Goal: Task Accomplishment & Management: Complete application form

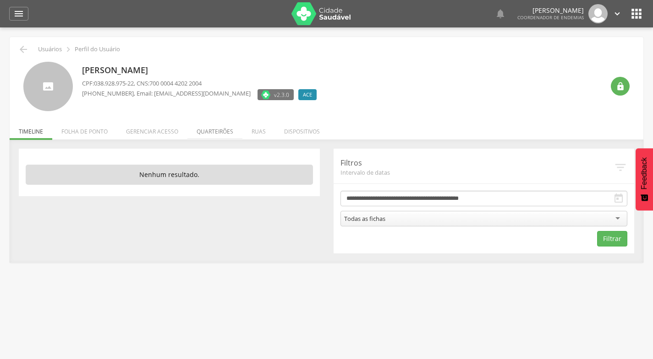
click at [215, 130] on li "Quarteirões" at bounding box center [214, 130] width 55 height 22
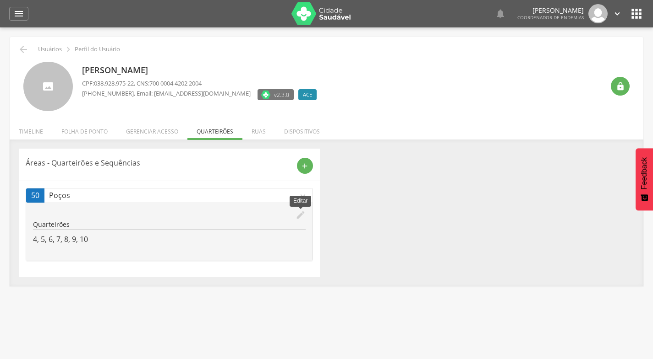
click at [301, 216] on icon "edit" at bounding box center [300, 215] width 10 height 10
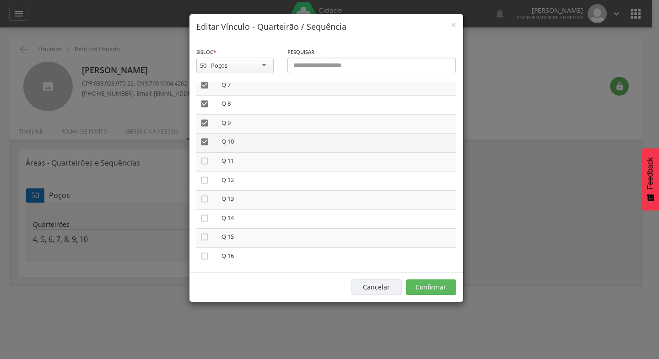
scroll to position [183, 0]
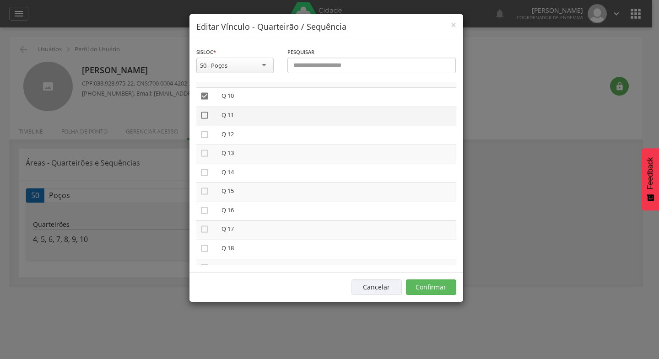
click at [204, 117] on icon "" at bounding box center [204, 115] width 9 height 9
click at [204, 134] on icon "" at bounding box center [204, 134] width 9 height 9
click at [204, 155] on icon "" at bounding box center [204, 153] width 9 height 9
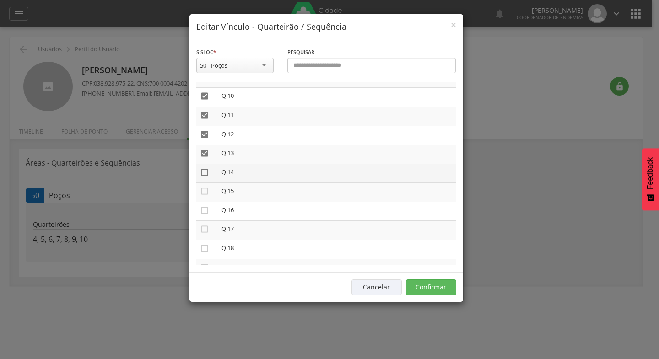
click at [205, 172] on icon "" at bounding box center [204, 172] width 9 height 9
click at [204, 193] on icon "" at bounding box center [204, 191] width 9 height 9
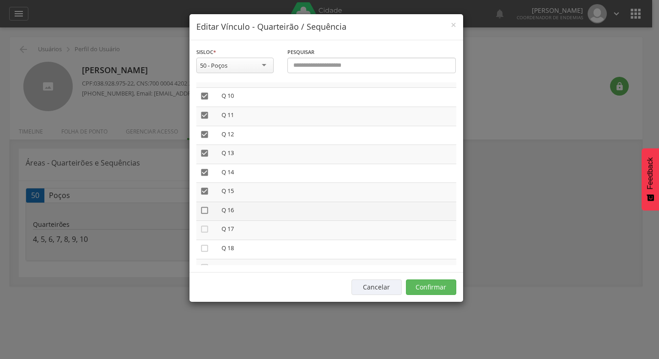
click at [204, 210] on icon "" at bounding box center [204, 210] width 9 height 9
click at [205, 228] on icon "" at bounding box center [204, 229] width 9 height 9
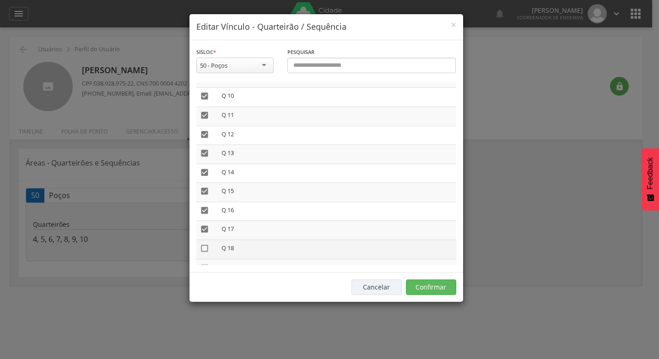
click at [205, 248] on icon "" at bounding box center [204, 248] width 9 height 9
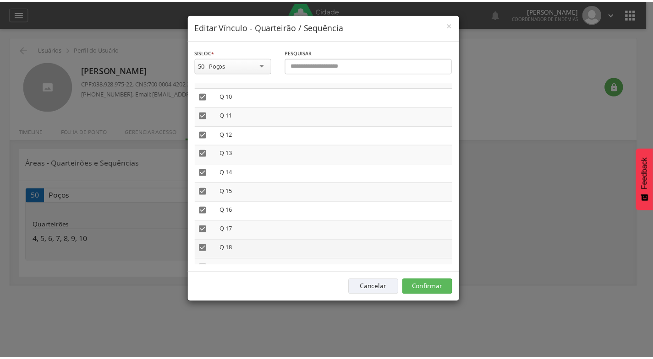
scroll to position [229, 0]
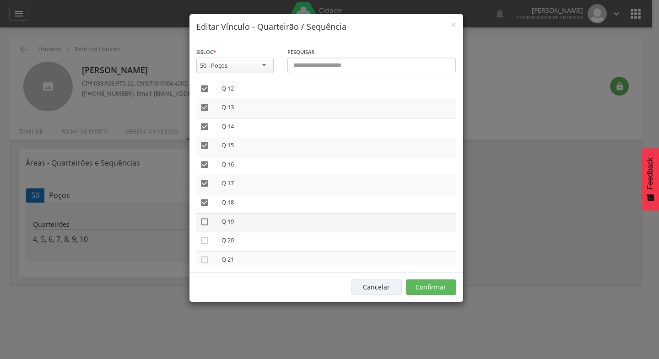
click at [206, 224] on icon "" at bounding box center [204, 222] width 9 height 9
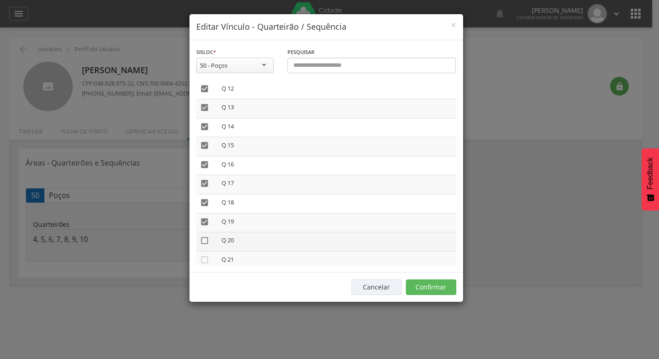
click at [203, 242] on icon "" at bounding box center [204, 240] width 9 height 9
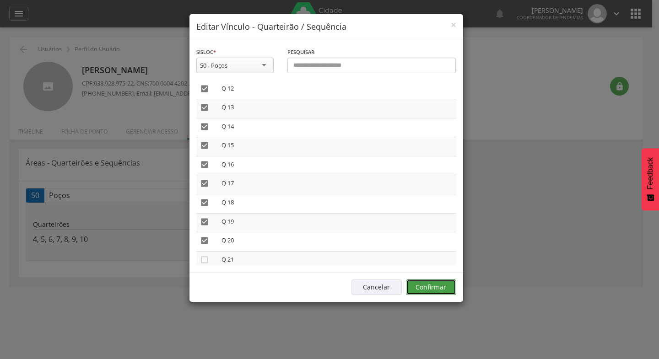
click at [432, 288] on button "Confirmar" at bounding box center [431, 288] width 50 height 16
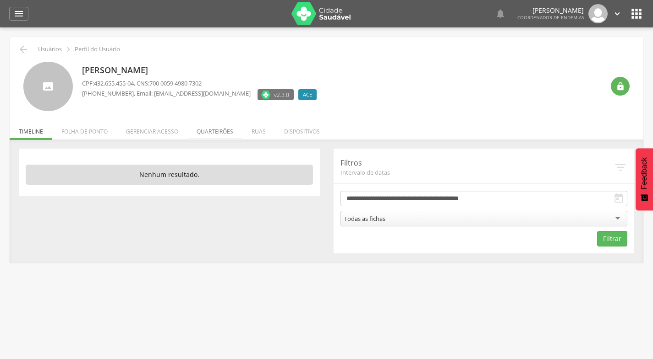
click at [211, 131] on li "Quarteirões" at bounding box center [214, 130] width 55 height 22
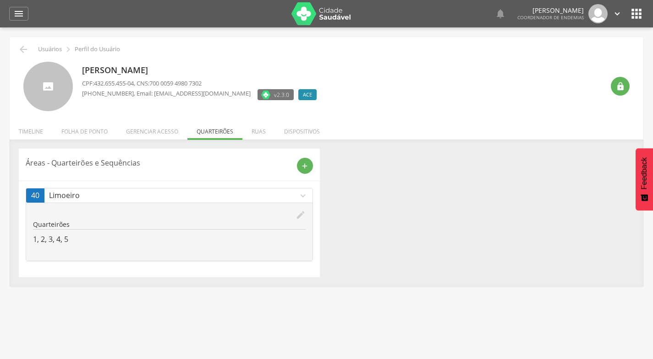
click at [299, 216] on icon "edit" at bounding box center [300, 215] width 10 height 10
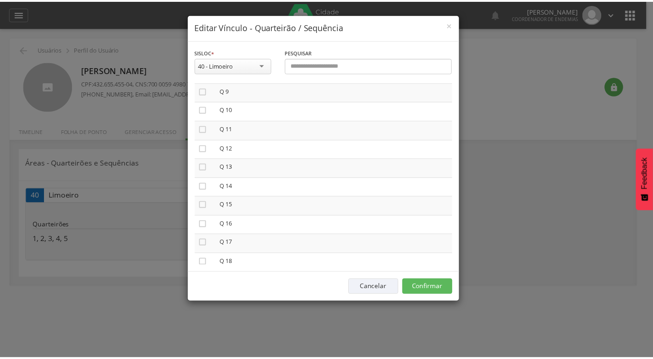
scroll to position [205, 0]
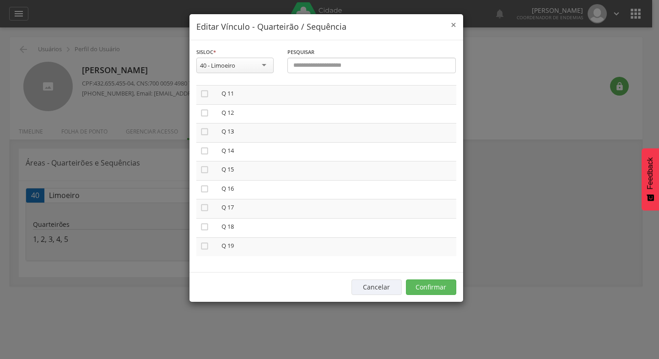
click at [455, 24] on span "×" at bounding box center [453, 24] width 5 height 13
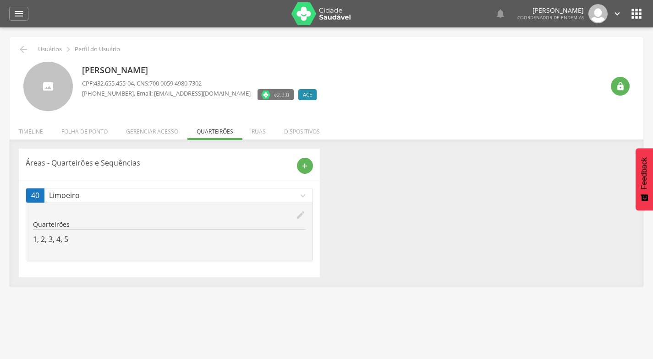
click at [617, 13] on icon "" at bounding box center [617, 14] width 10 height 10
click at [639, 55] on div " Usuários  Perfil do Usuário Manoel Joventino da Silva Filho CPF: 432.655.455…" at bounding box center [326, 162] width 633 height 250
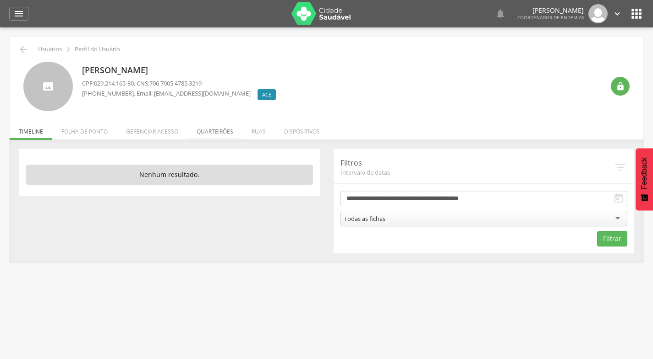
click at [209, 131] on li "Quarteirões" at bounding box center [214, 130] width 55 height 22
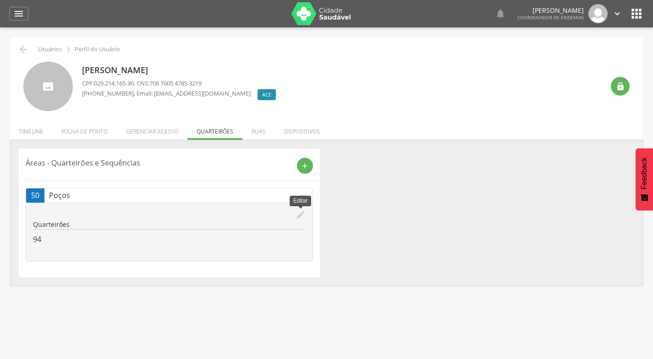
click at [299, 214] on icon "edit" at bounding box center [300, 215] width 10 height 10
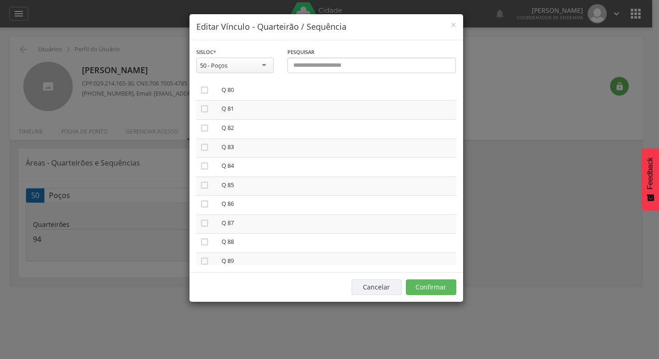
scroll to position [1490, 0]
click at [204, 141] on icon "" at bounding box center [204, 140] width 9 height 9
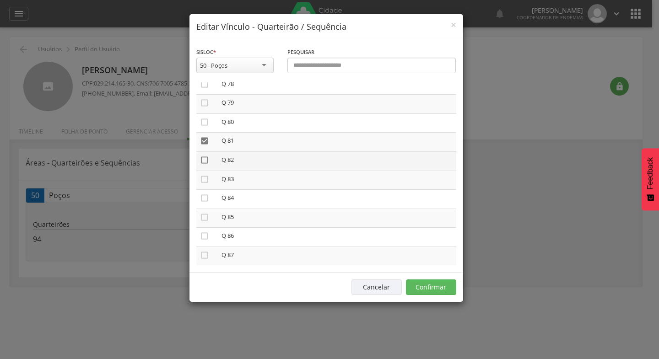
click at [205, 161] on icon "" at bounding box center [204, 160] width 9 height 9
click at [206, 178] on icon "" at bounding box center [204, 179] width 9 height 9
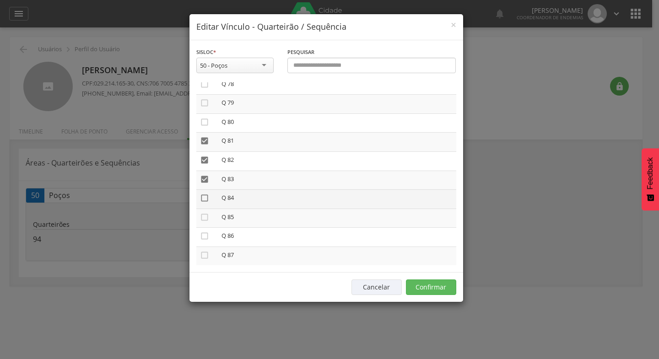
click at [206, 198] on icon "" at bounding box center [204, 198] width 9 height 9
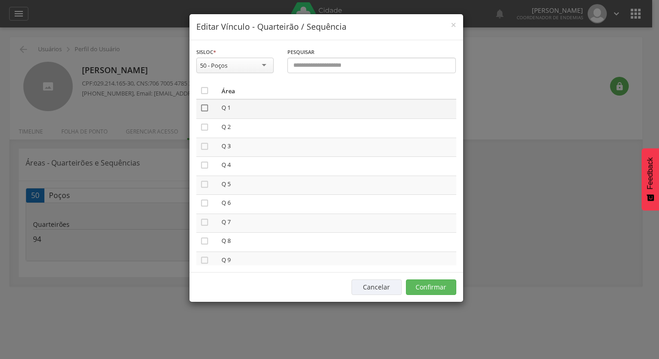
click at [205, 109] on icon "" at bounding box center [204, 107] width 9 height 9
click at [205, 126] on icon "" at bounding box center [204, 127] width 9 height 9
click at [205, 148] on icon "" at bounding box center [204, 146] width 9 height 9
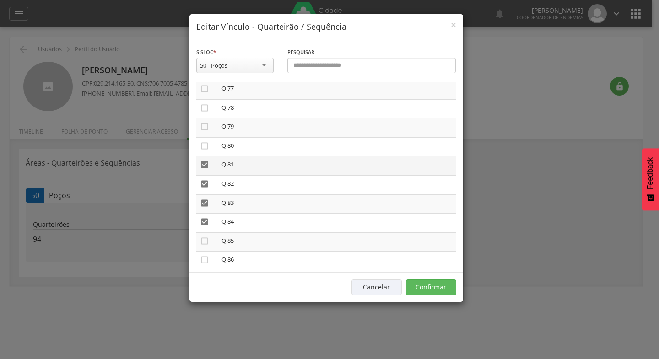
click at [203, 165] on icon "" at bounding box center [204, 164] width 9 height 9
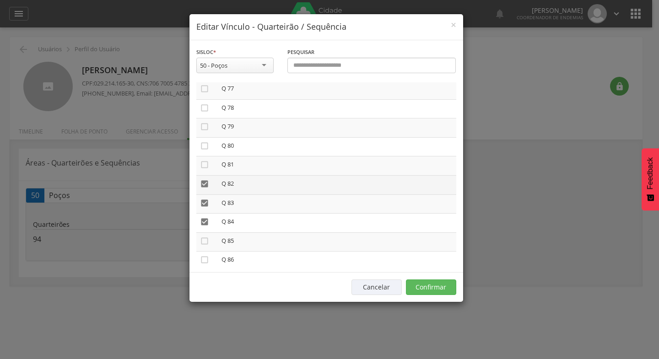
click at [204, 182] on icon "" at bounding box center [204, 183] width 9 height 9
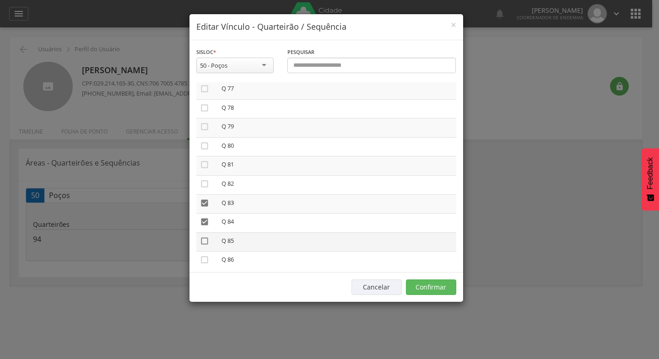
click at [203, 241] on icon "" at bounding box center [204, 241] width 9 height 9
click at [205, 261] on icon "" at bounding box center [204, 260] width 9 height 9
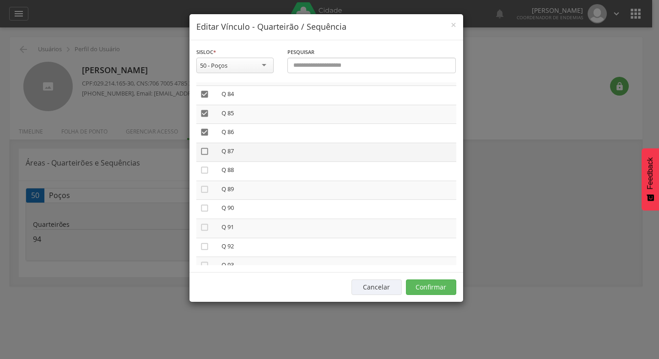
click at [204, 151] on icon "" at bounding box center [204, 151] width 9 height 9
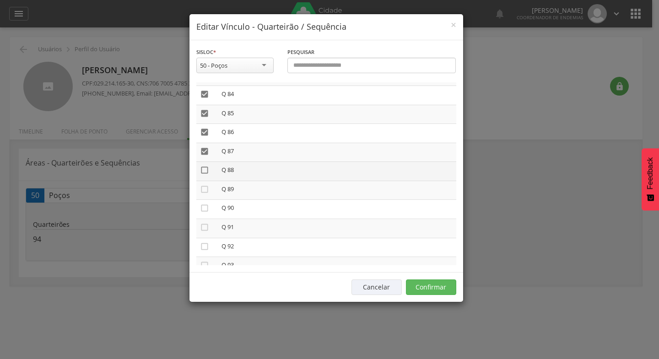
click at [205, 172] on icon "" at bounding box center [204, 170] width 9 height 9
click at [204, 171] on icon "" at bounding box center [204, 170] width 9 height 9
click at [204, 152] on icon "" at bounding box center [204, 151] width 9 height 9
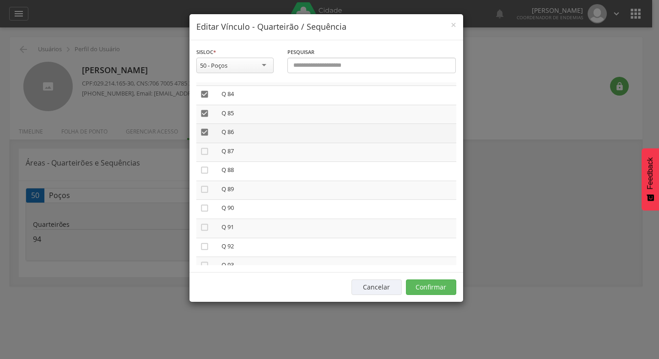
click at [204, 133] on icon "" at bounding box center [204, 132] width 9 height 9
click at [203, 111] on icon "" at bounding box center [204, 113] width 9 height 9
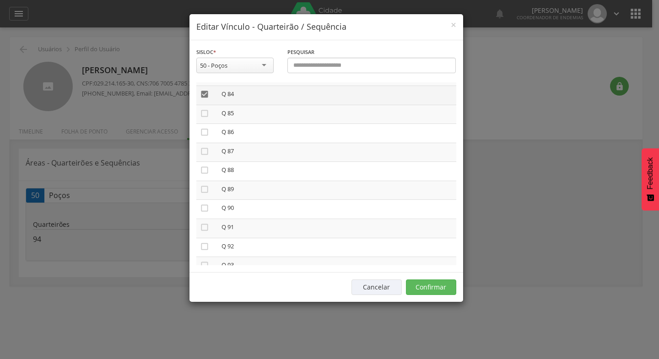
click at [203, 94] on icon "" at bounding box center [204, 94] width 9 height 9
click at [204, 96] on icon "" at bounding box center [204, 95] width 9 height 9
click at [204, 114] on icon "" at bounding box center [204, 114] width 9 height 9
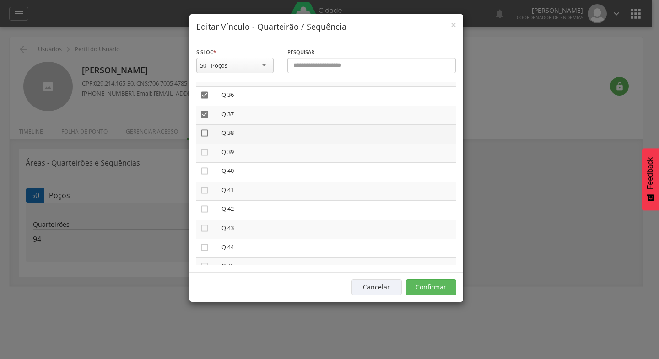
click at [205, 134] on icon "" at bounding box center [204, 133] width 9 height 9
click at [206, 151] on icon "" at bounding box center [204, 152] width 9 height 9
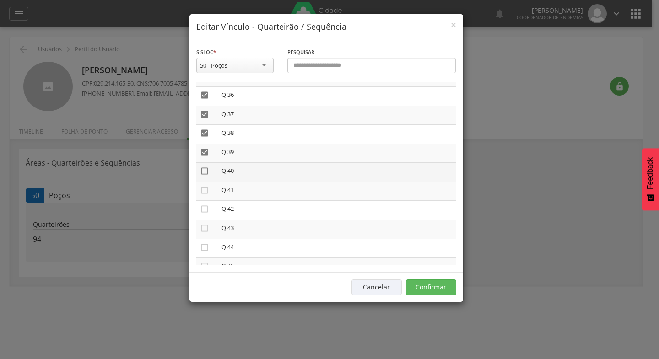
click at [204, 169] on icon "" at bounding box center [204, 171] width 9 height 9
click at [203, 192] on icon "" at bounding box center [204, 190] width 9 height 9
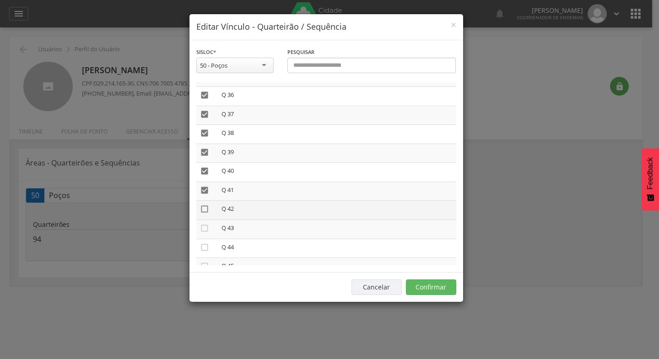
click at [204, 209] on icon "" at bounding box center [204, 209] width 9 height 9
click at [202, 228] on icon "" at bounding box center [204, 228] width 9 height 9
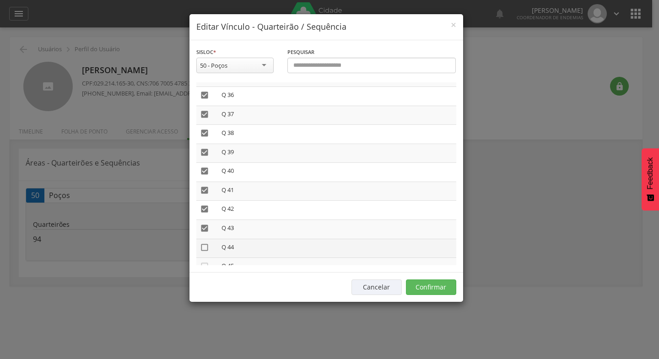
click at [205, 246] on icon "" at bounding box center [204, 247] width 9 height 9
click at [205, 249] on icon "" at bounding box center [204, 248] width 9 height 9
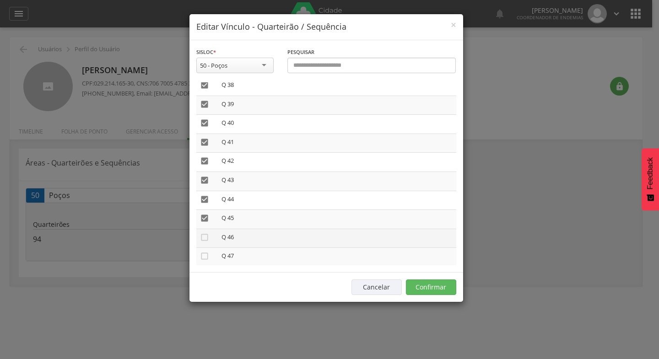
scroll to position [743, 0]
click at [205, 222] on icon "" at bounding box center [204, 221] width 9 height 9
click at [205, 241] on icon "" at bounding box center [204, 240] width 9 height 9
click at [204, 259] on icon "" at bounding box center [204, 259] width 9 height 9
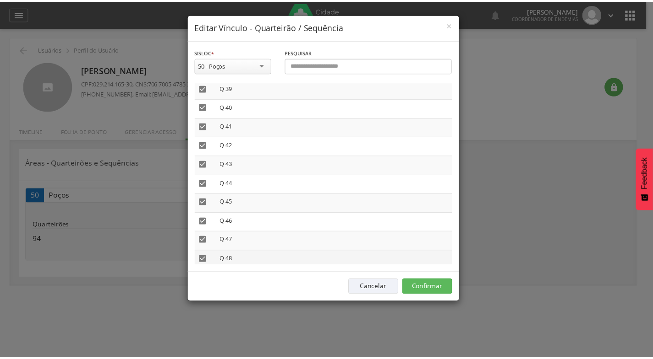
scroll to position [789, 0]
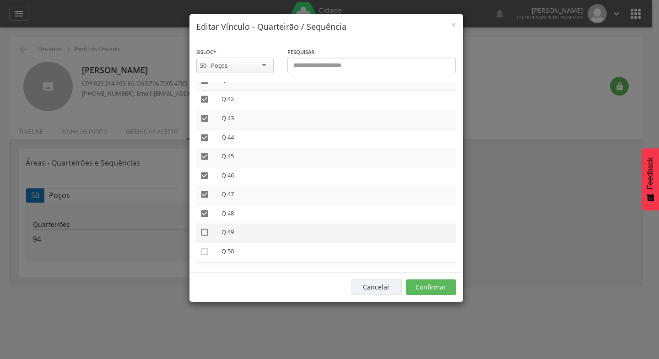
click at [204, 233] on icon "" at bounding box center [204, 232] width 9 height 9
click at [435, 283] on button "Confirmar" at bounding box center [431, 288] width 50 height 16
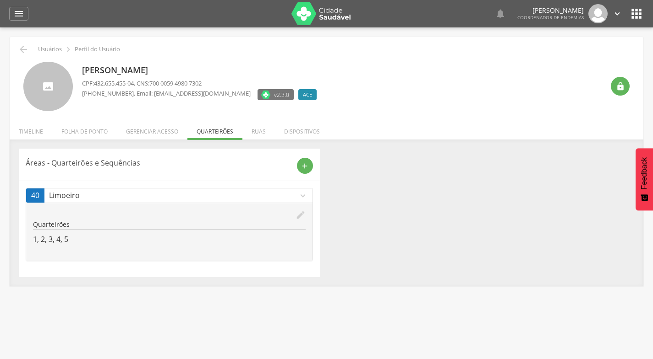
click at [633, 11] on icon "" at bounding box center [636, 13] width 15 height 15
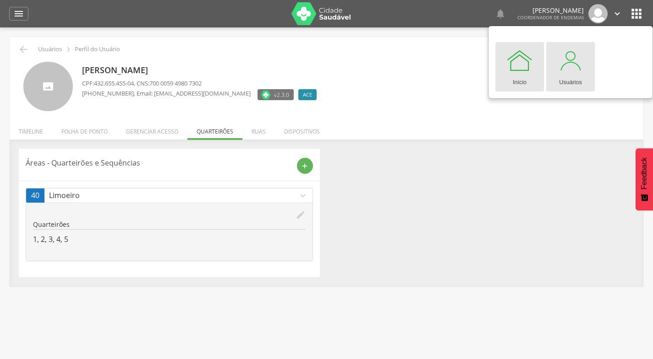
click at [567, 70] on div at bounding box center [569, 60] width 27 height 27
